Goal: Check status: Check status

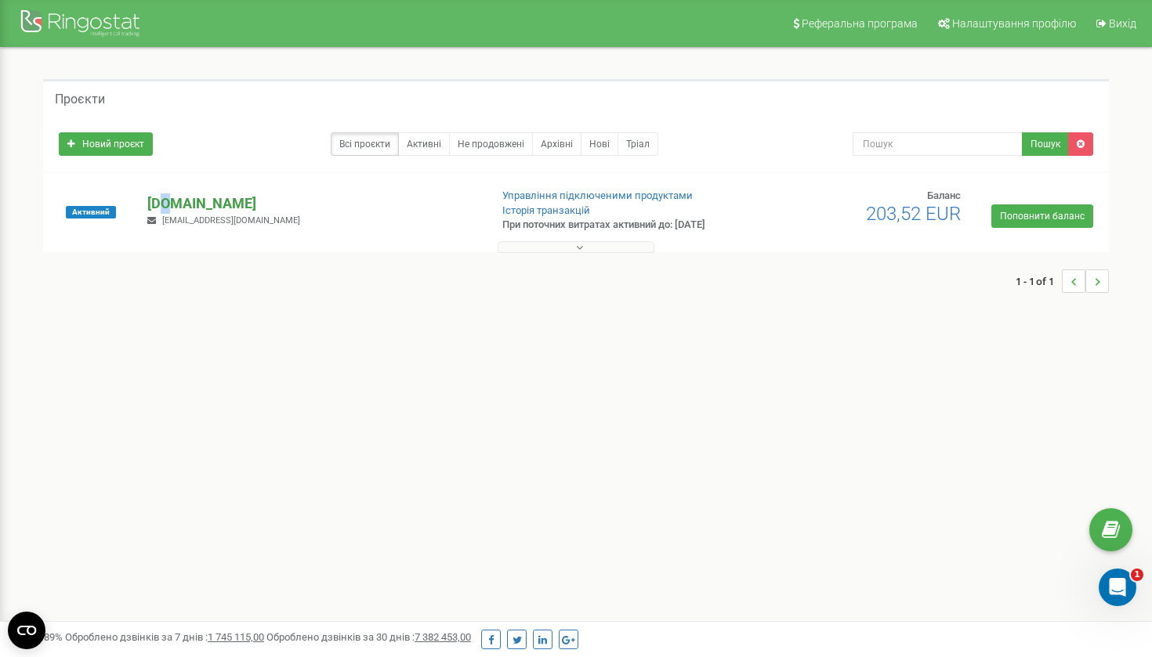
click at [164, 200] on p "[DOMAIN_NAME]" at bounding box center [311, 203] width 329 height 20
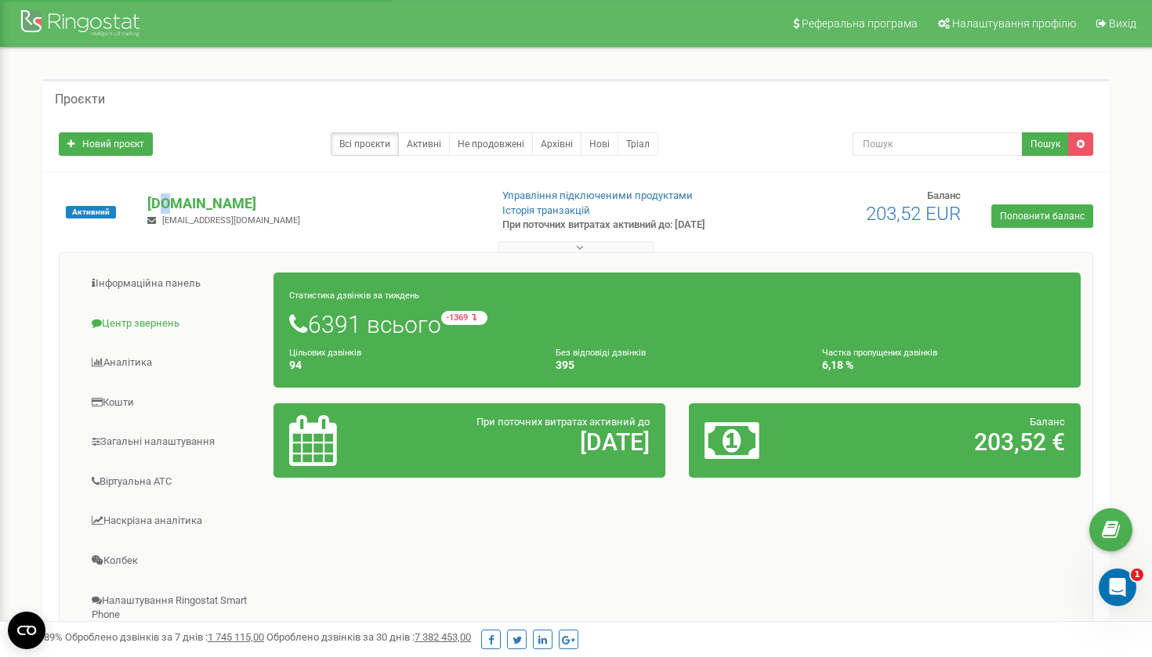
click at [134, 320] on link "Центр звернень" at bounding box center [172, 324] width 203 height 38
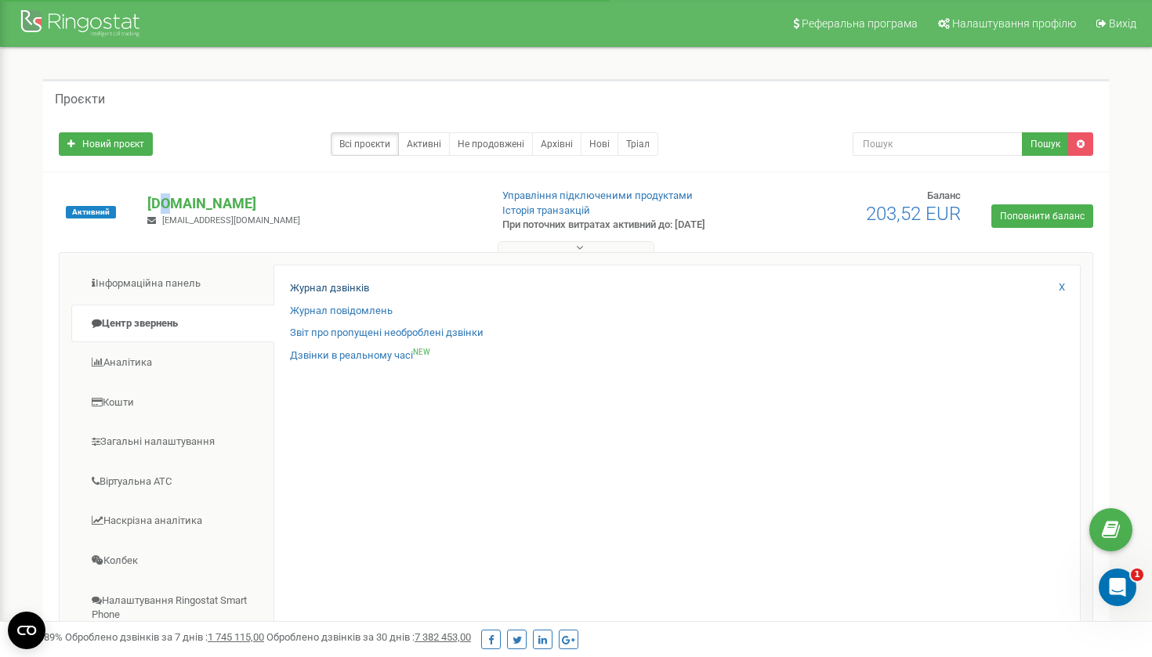
click at [320, 289] on link "Журнал дзвінків" at bounding box center [329, 288] width 79 height 15
click at [340, 287] on link "Журнал дзвінків" at bounding box center [329, 288] width 79 height 15
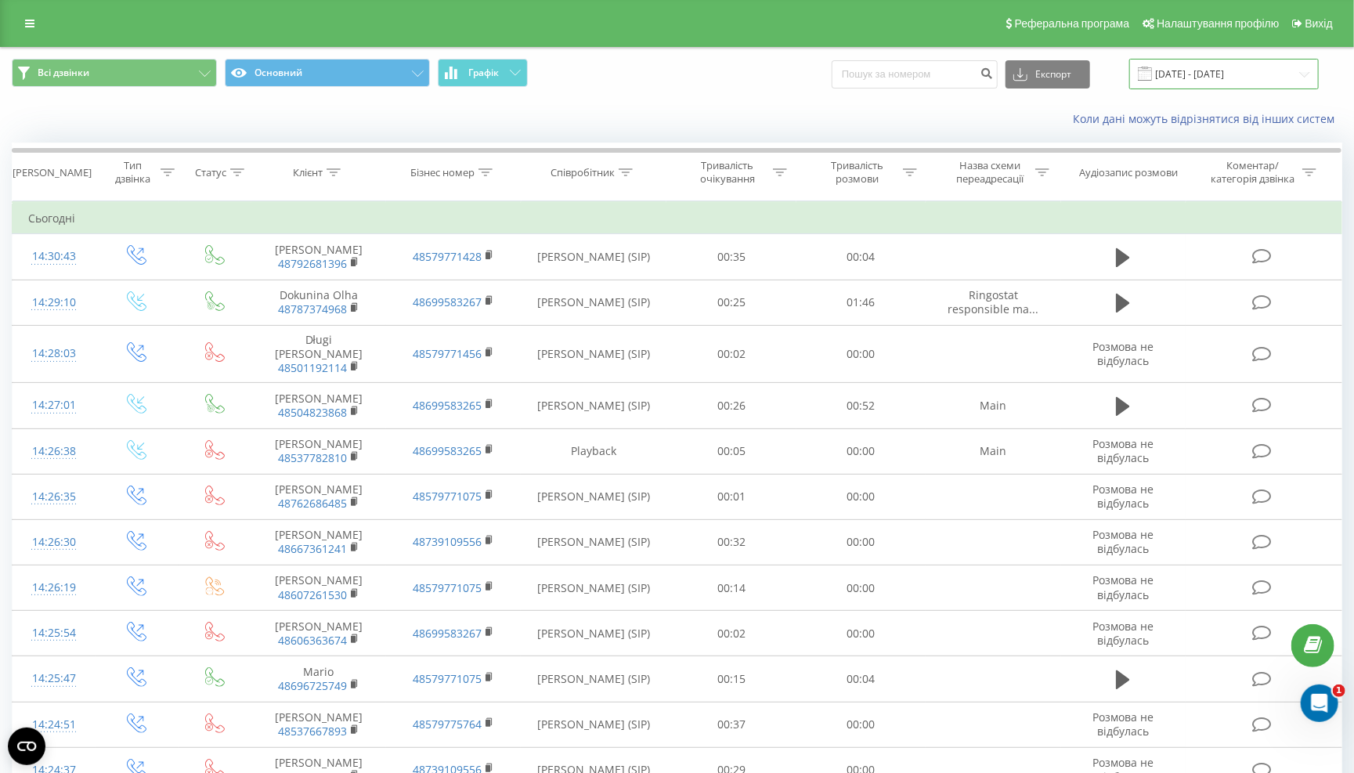
click at [1202, 81] on input "[DATE] - [DATE]" at bounding box center [1225, 74] width 190 height 31
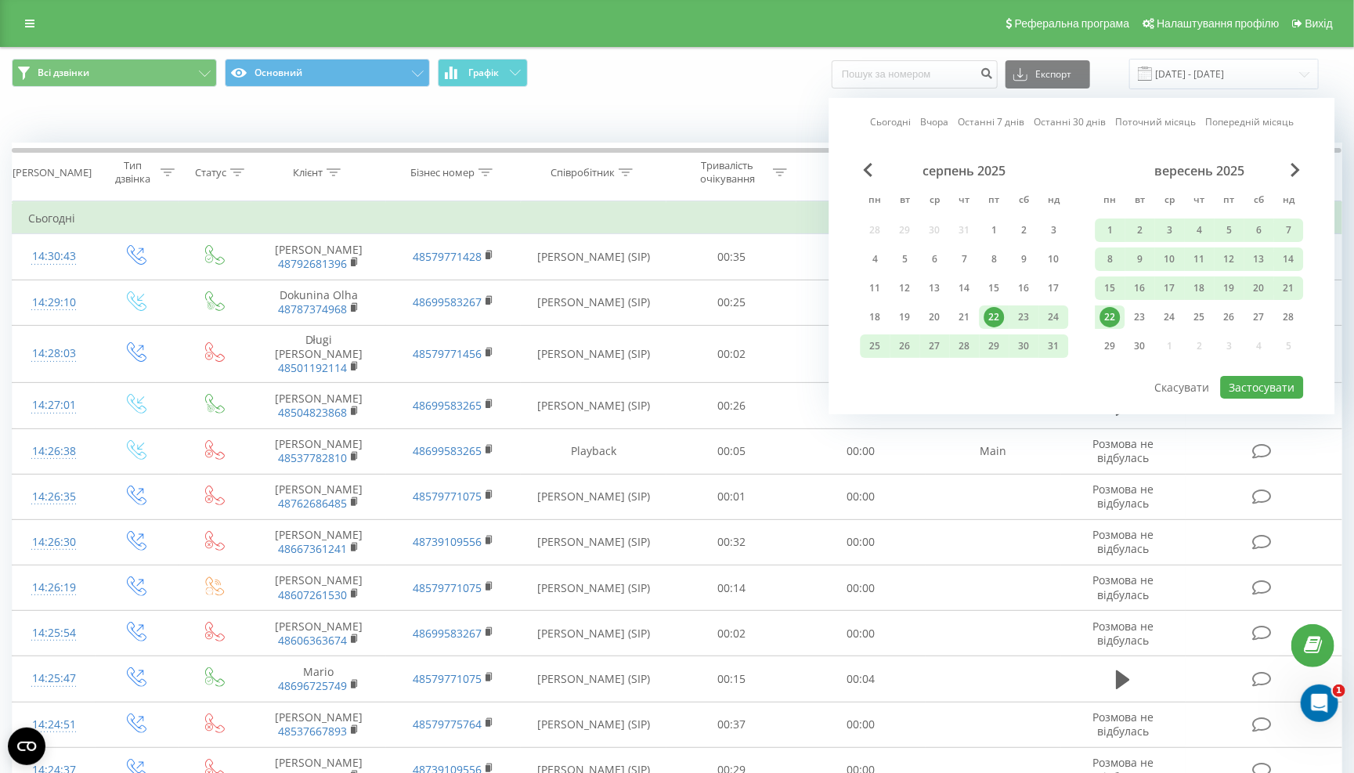
click at [1114, 327] on div "22" at bounding box center [1111, 317] width 20 height 20
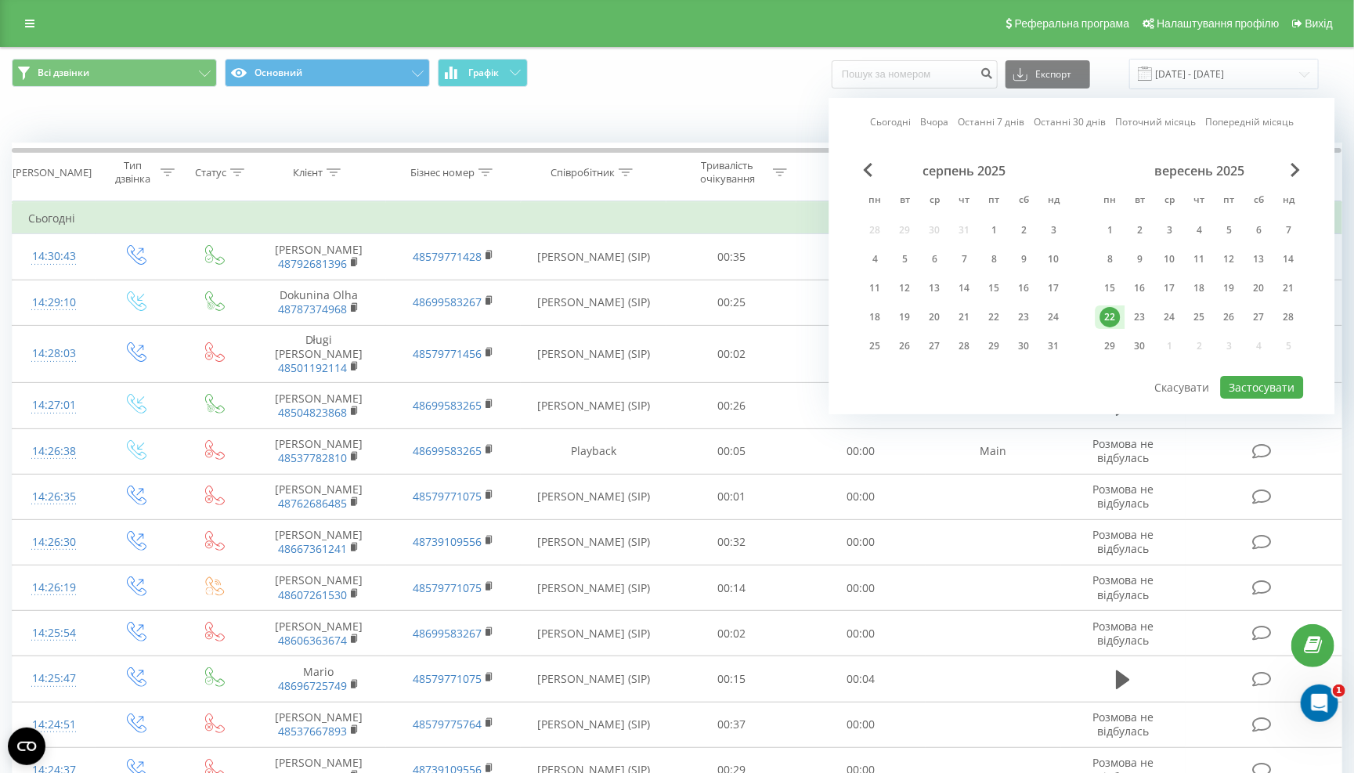
click at [1267, 374] on div "серпень 2025 пн вт ср чт пт сб нд 28 29 30 31 1 2 3 4 5 6 7 8 9 10 11 12 13 14 …" at bounding box center [1082, 269] width 443 height 212
click at [1267, 391] on button "Застосувати" at bounding box center [1262, 387] width 83 height 23
type input "[DATE] - [DATE]"
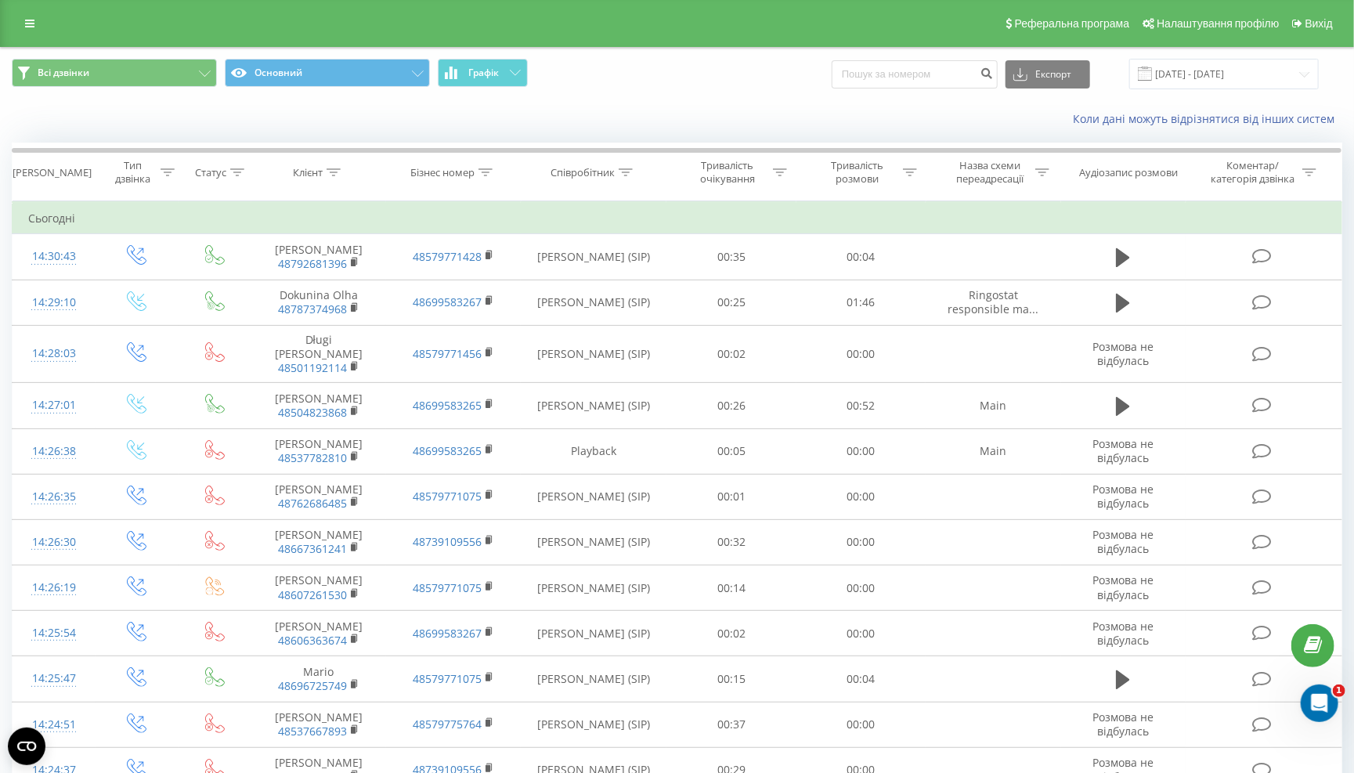
click at [612, 179] on div "Співробітник" at bounding box center [583, 172] width 64 height 13
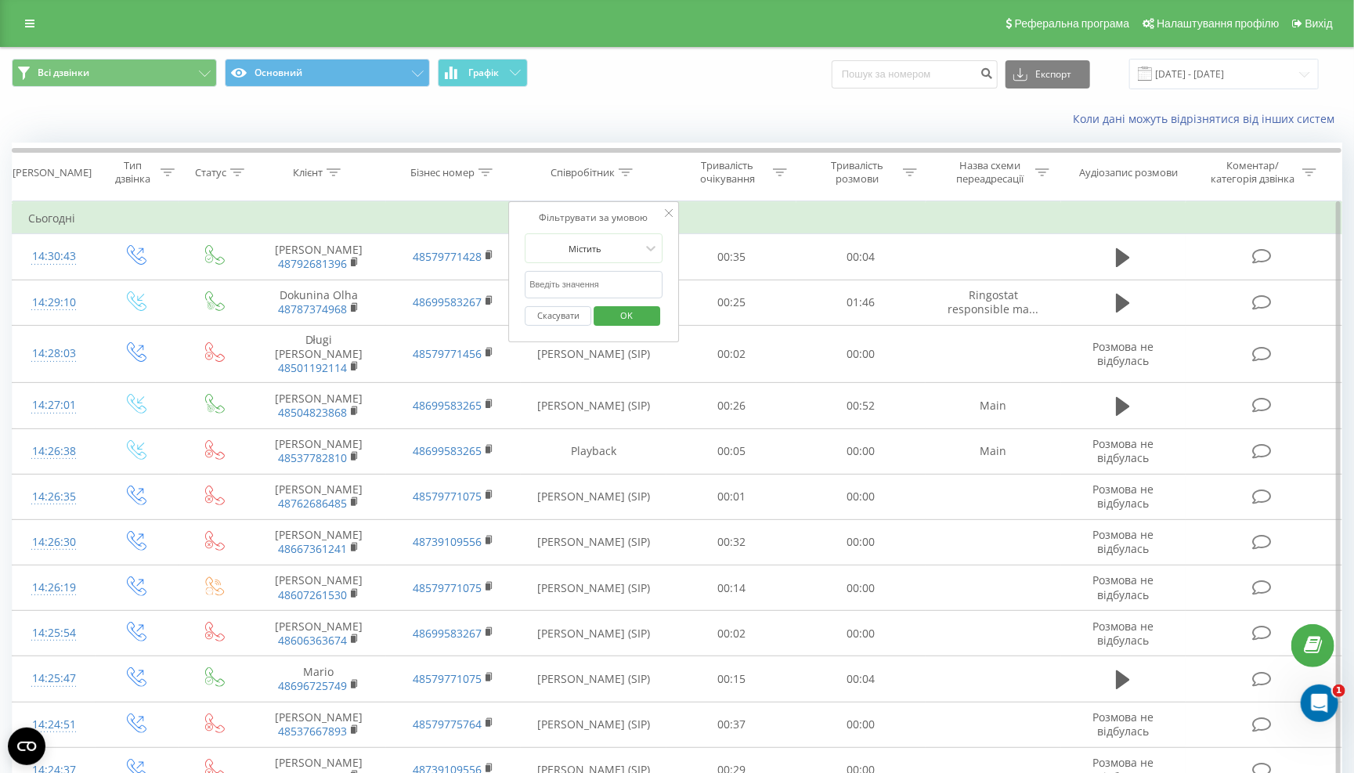
click at [595, 298] on input "text" at bounding box center [594, 284] width 138 height 27
type input "K"
type input "[PERSON_NAME]"
click at [627, 326] on button "OK" at bounding box center [627, 316] width 67 height 20
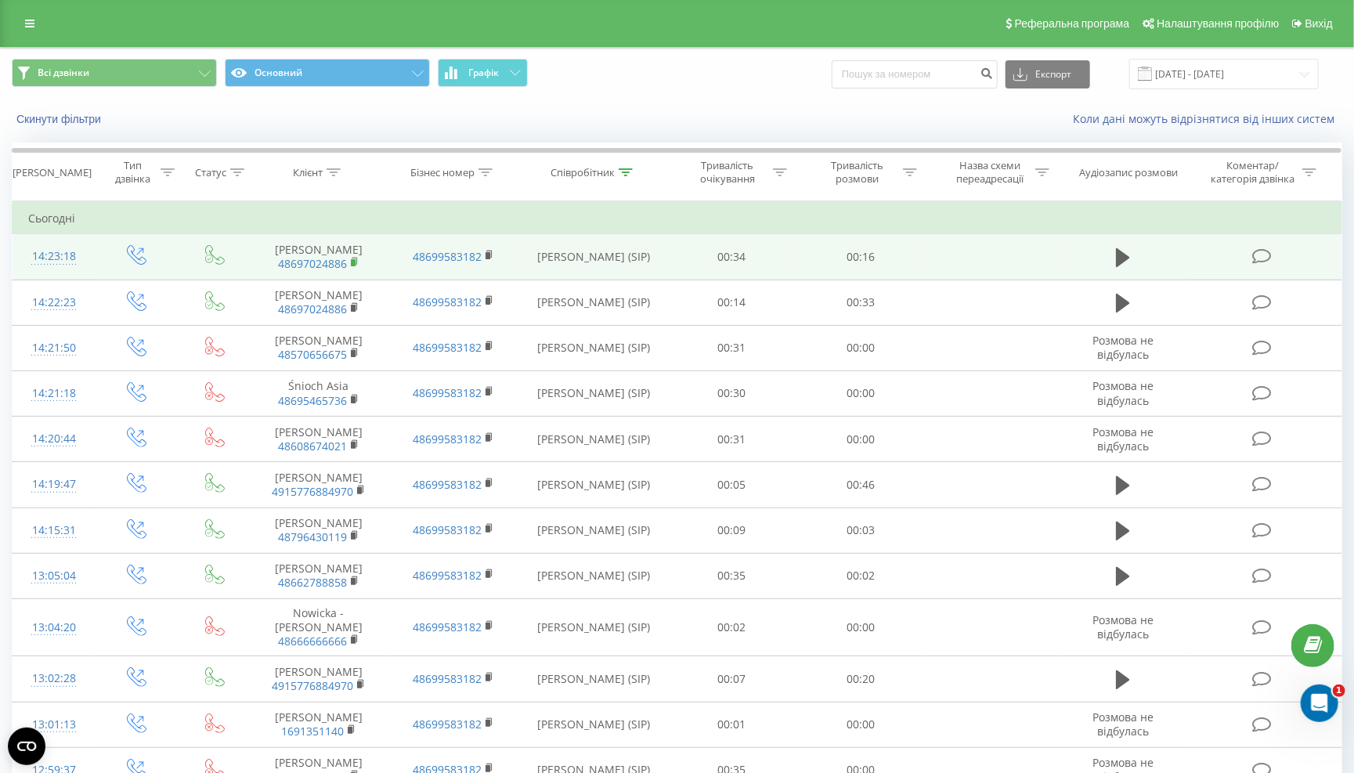
click at [356, 263] on icon at bounding box center [354, 261] width 5 height 7
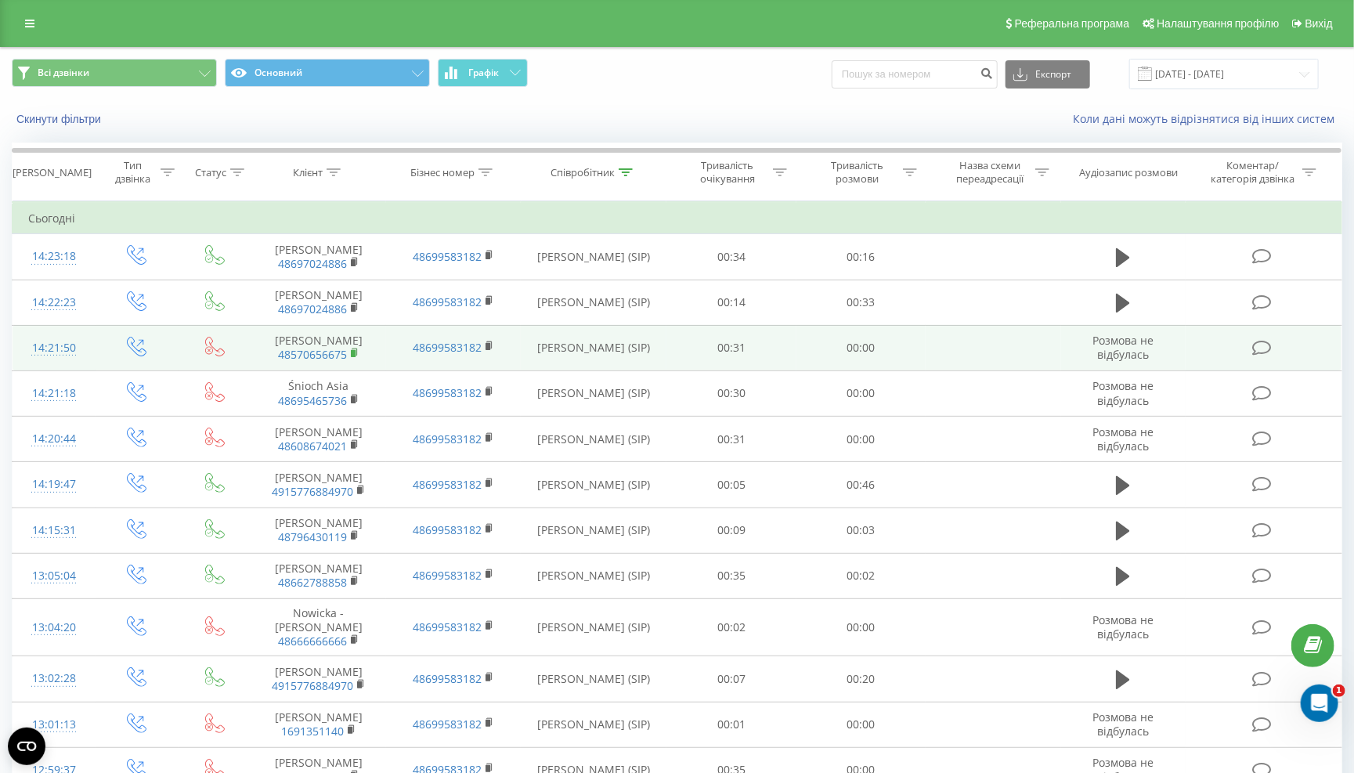
click at [354, 354] on rect at bounding box center [353, 353] width 5 height 7
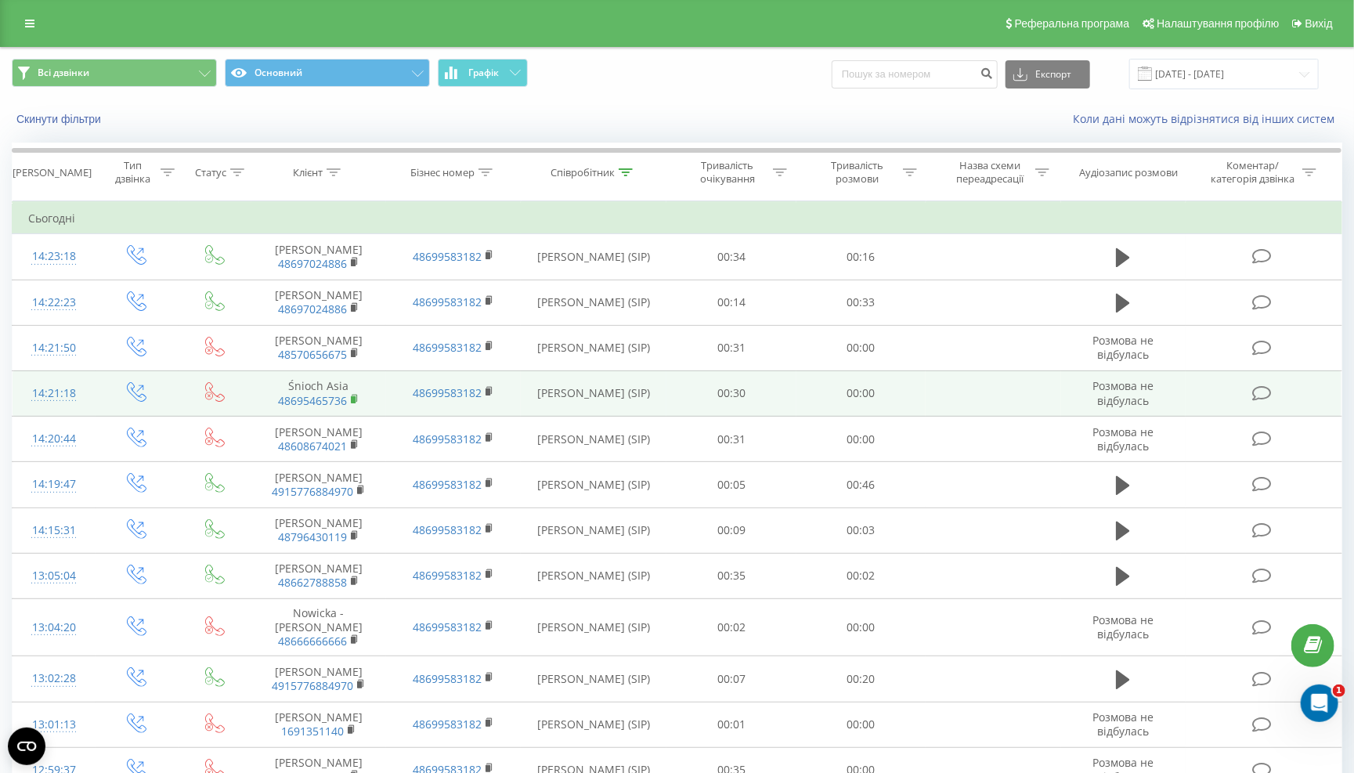
click at [353, 396] on icon at bounding box center [355, 399] width 9 height 11
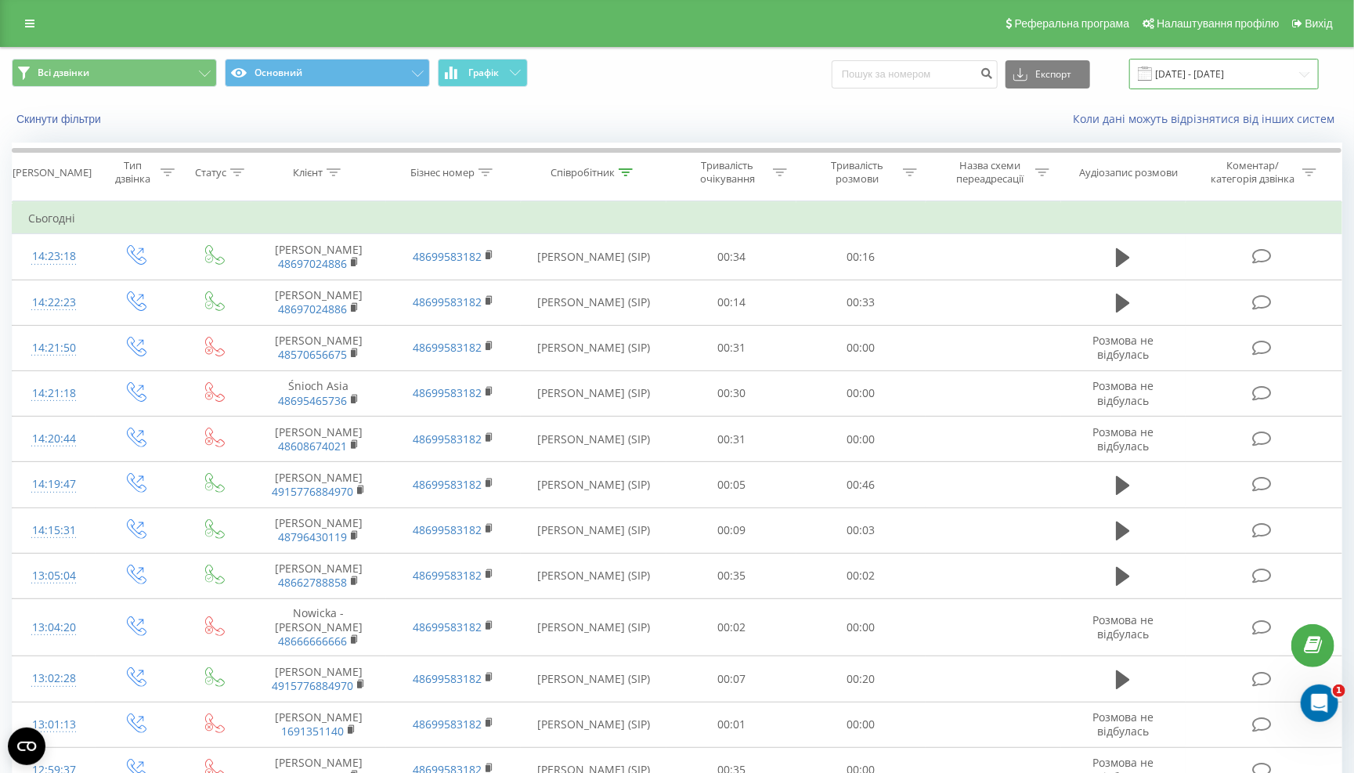
click at [1224, 66] on input "[DATE] - [DATE]" at bounding box center [1225, 74] width 190 height 31
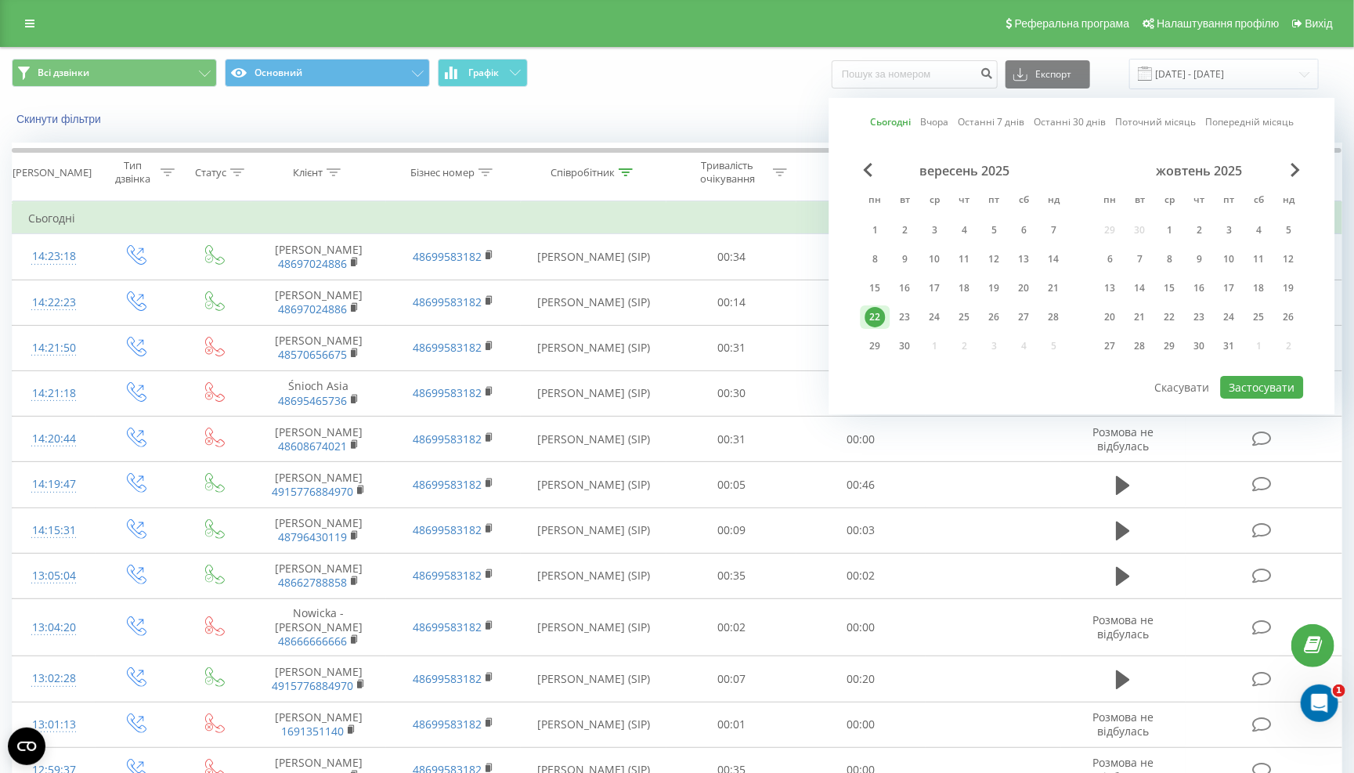
click at [1235, 396] on div "Сьогодні Вчора Останні 7 днів Останні 30 днів Поточний місяць Попередній місяць…" at bounding box center [1083, 256] width 506 height 316
click at [1236, 387] on button "Застосувати" at bounding box center [1262, 387] width 83 height 23
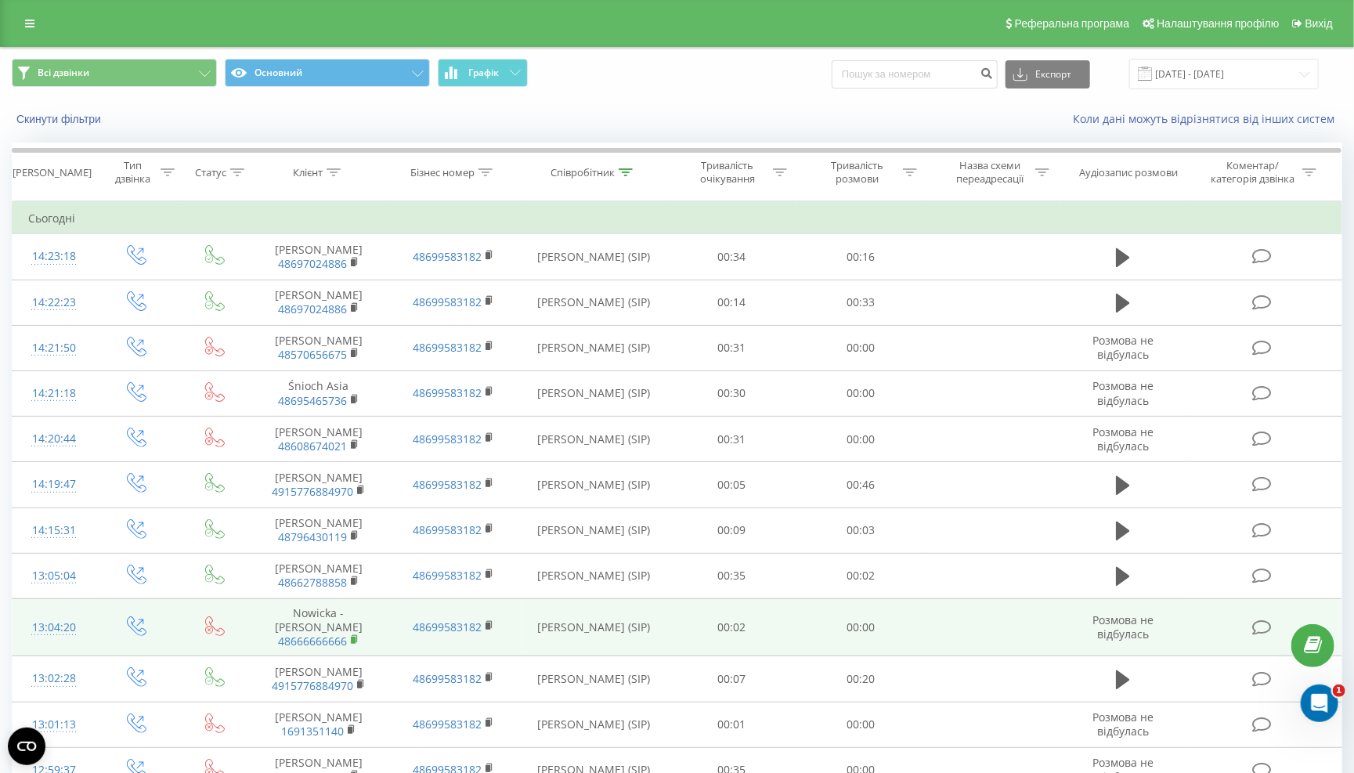
click at [351, 641] on rect at bounding box center [353, 640] width 5 height 7
